Goal: Transaction & Acquisition: Purchase product/service

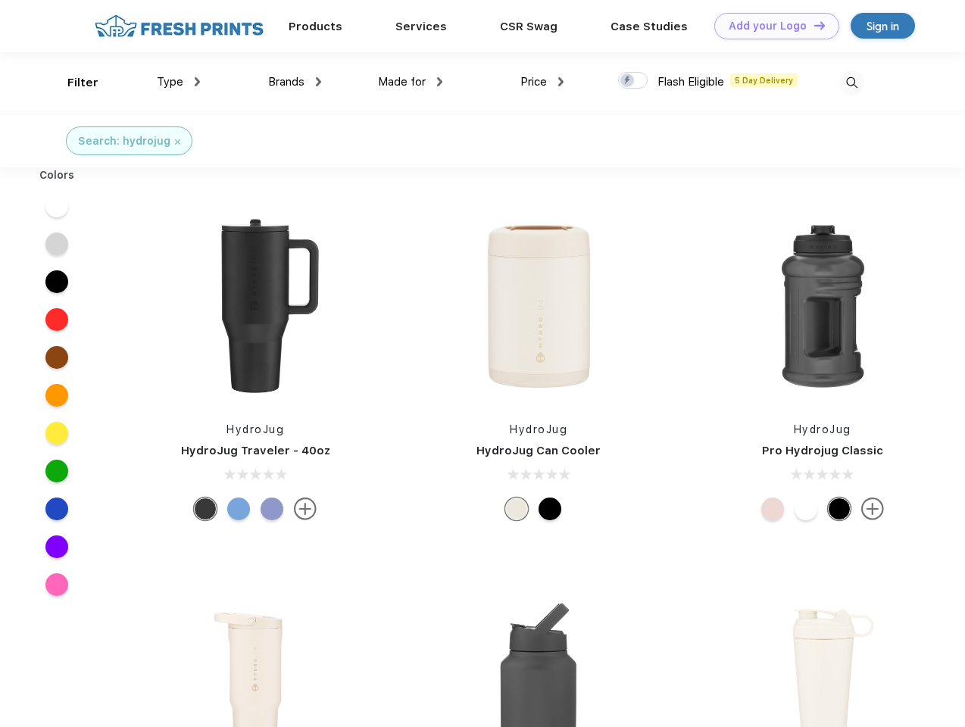
scroll to position [1, 0]
click at [771, 26] on link "Add your Logo Design Tool" at bounding box center [776, 26] width 125 height 27
click at [0, 0] on div "Design Tool" at bounding box center [0, 0] width 0 height 0
click at [813, 25] on link "Add your Logo Design Tool" at bounding box center [776, 26] width 125 height 27
click at [73, 83] on div "Filter" at bounding box center [82, 82] width 31 height 17
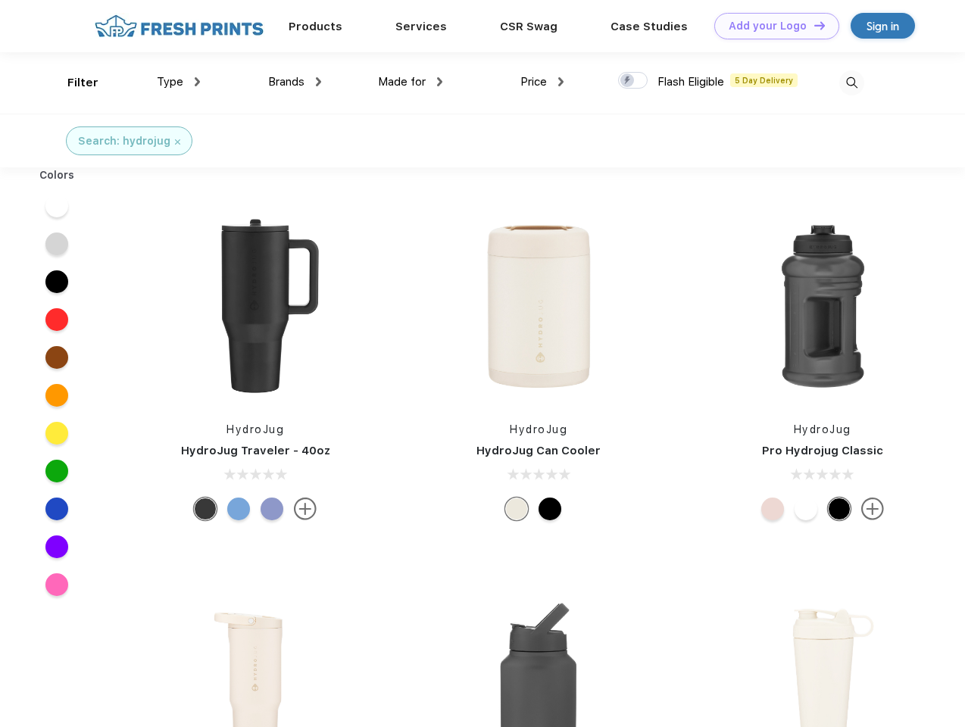
click at [179, 82] on span "Type" at bounding box center [170, 82] width 27 height 14
click at [295, 82] on span "Brands" at bounding box center [286, 82] width 36 height 14
click at [410, 82] on span "Made for" at bounding box center [402, 82] width 48 height 14
click at [542, 82] on span "Price" at bounding box center [533, 82] width 27 height 14
click at [633, 81] on div at bounding box center [633, 80] width 30 height 17
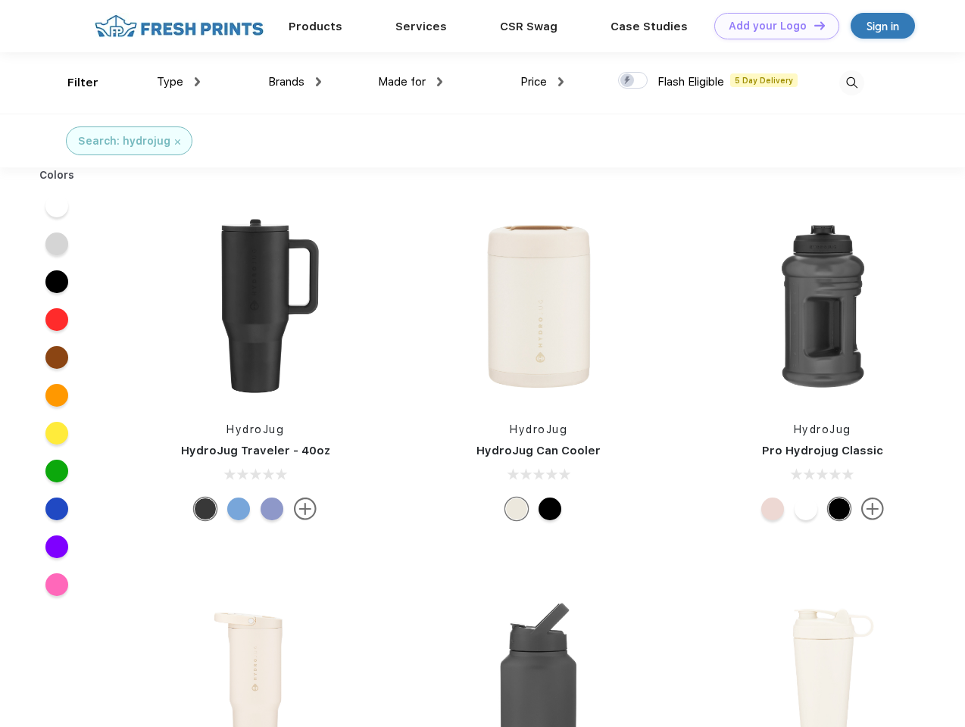
click at [628, 81] on input "checkbox" at bounding box center [623, 76] width 10 height 10
click at [851, 83] on img at bounding box center [851, 82] width 25 height 25
